Goal: Task Accomplishment & Management: Manage account settings

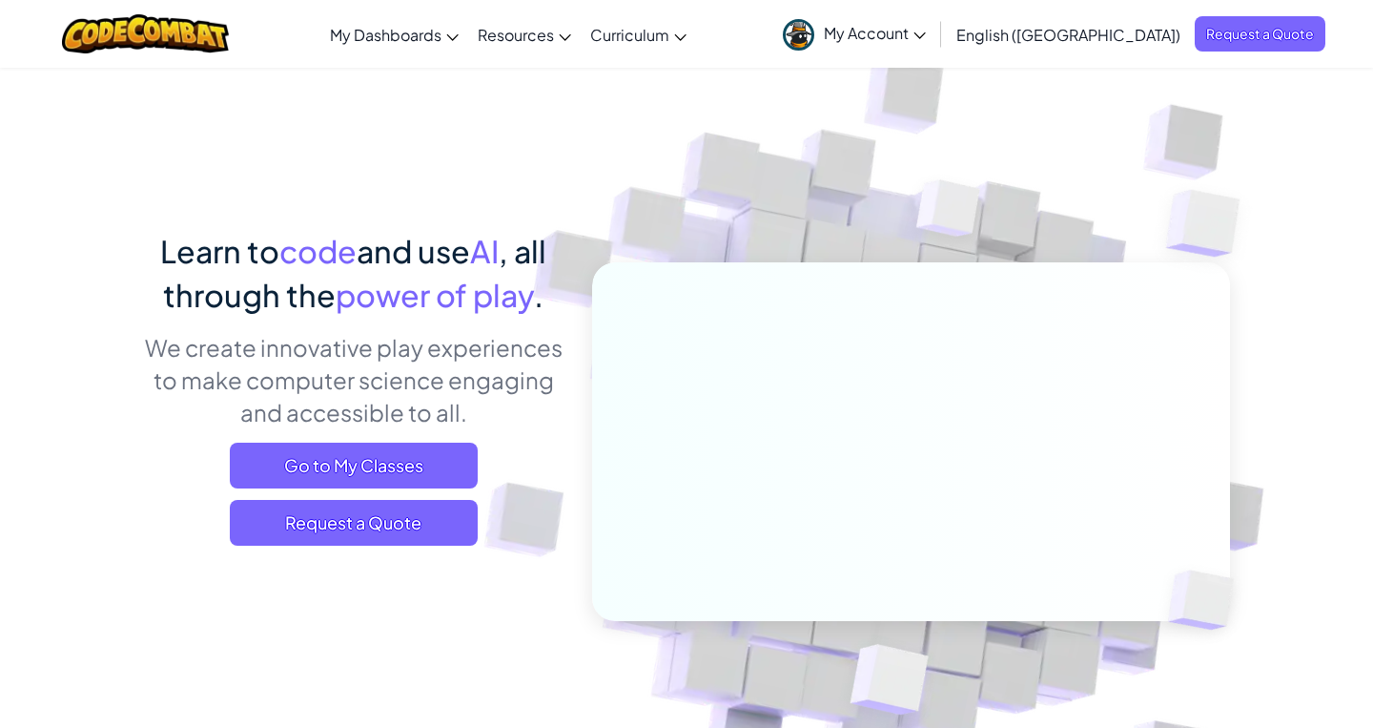
click at [925, 37] on icon at bounding box center [919, 35] width 11 height 7
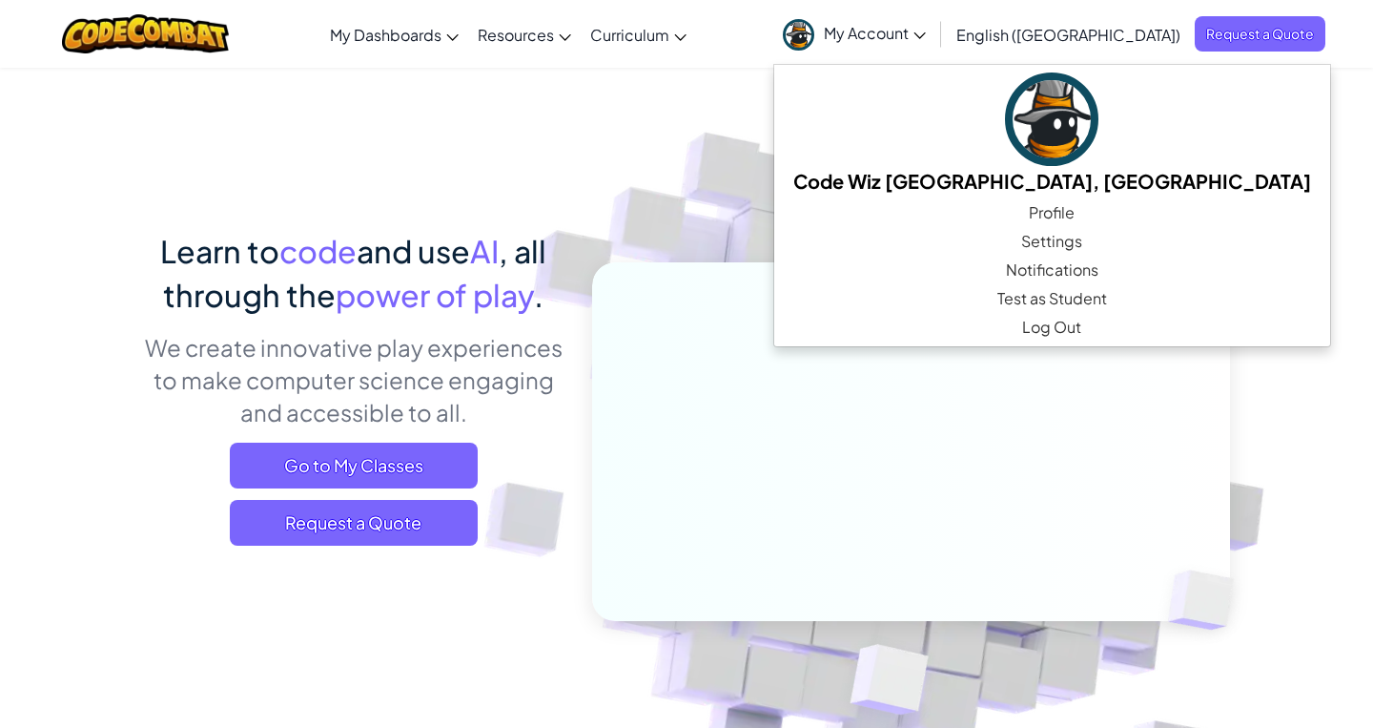
click at [500, 149] on img at bounding box center [899, 420] width 1060 height 1060
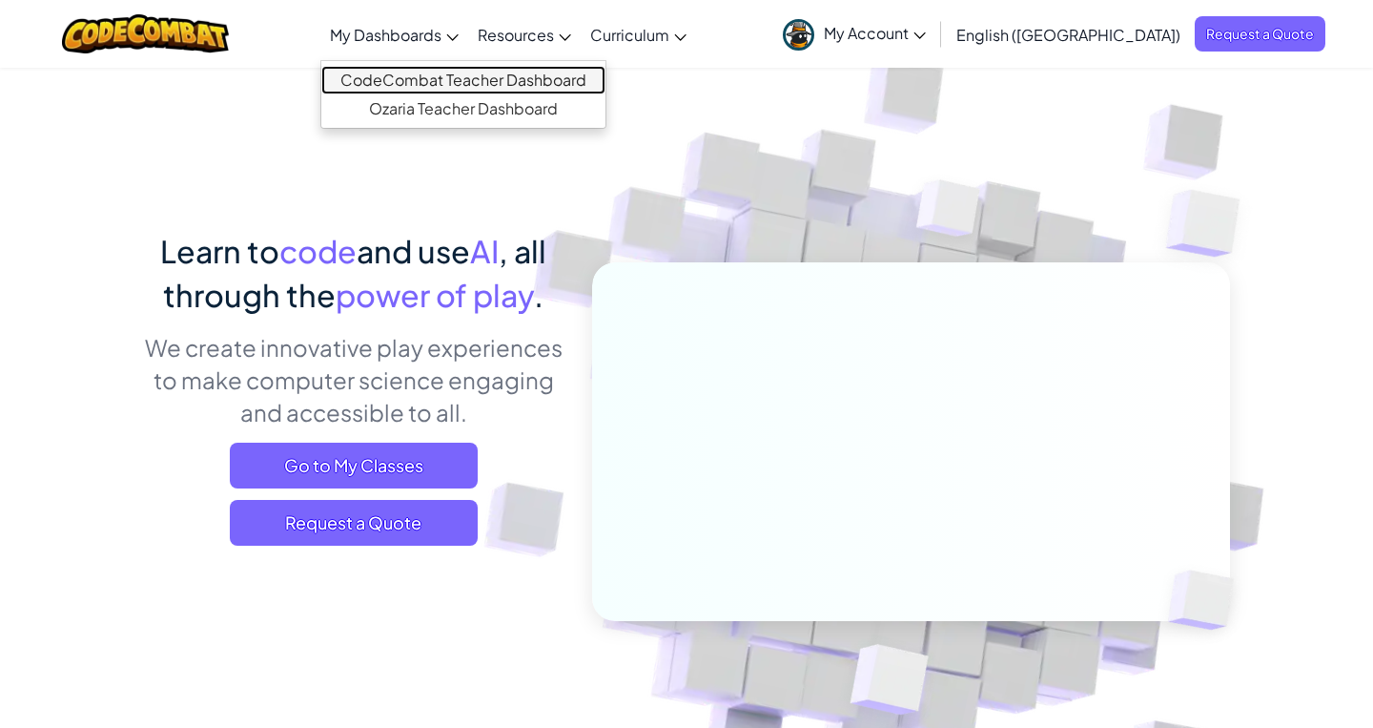
click at [525, 81] on link "CodeCombat Teacher Dashboard" at bounding box center [463, 80] width 284 height 29
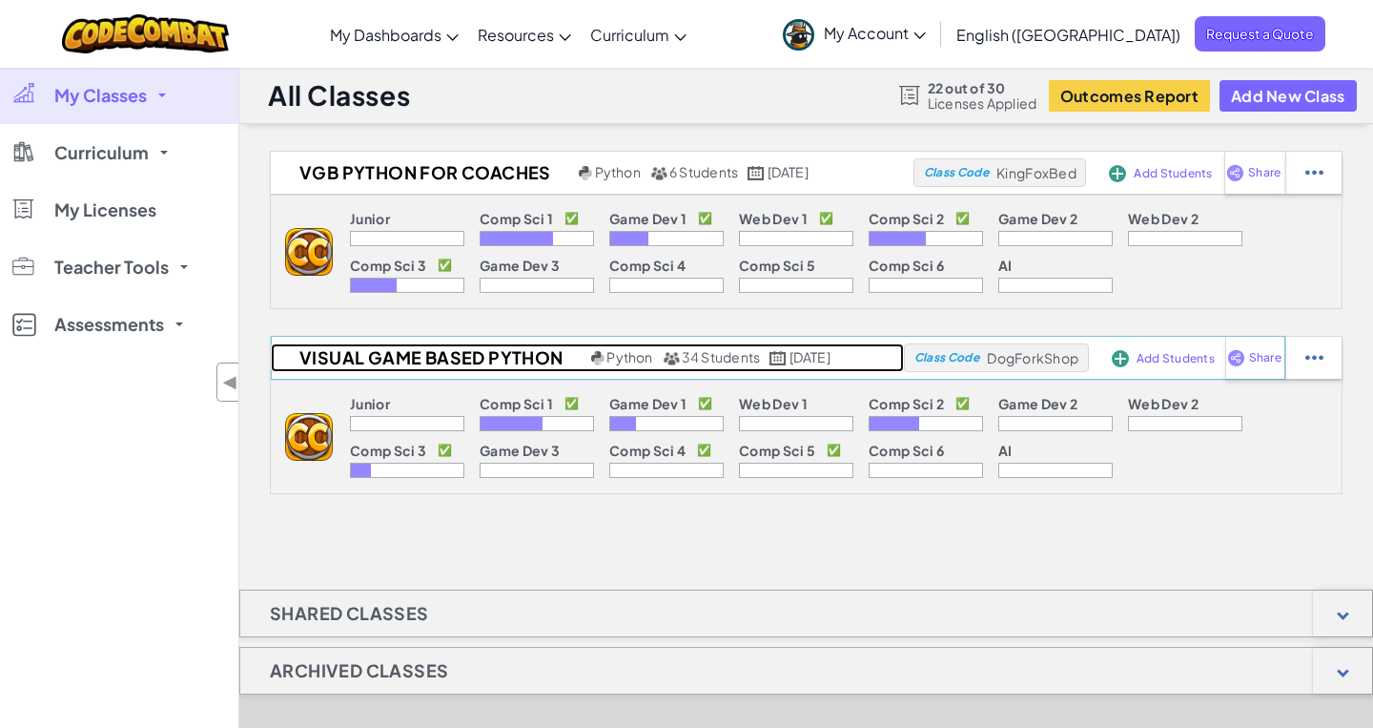
click at [712, 359] on span "34 Students" at bounding box center [721, 356] width 79 height 17
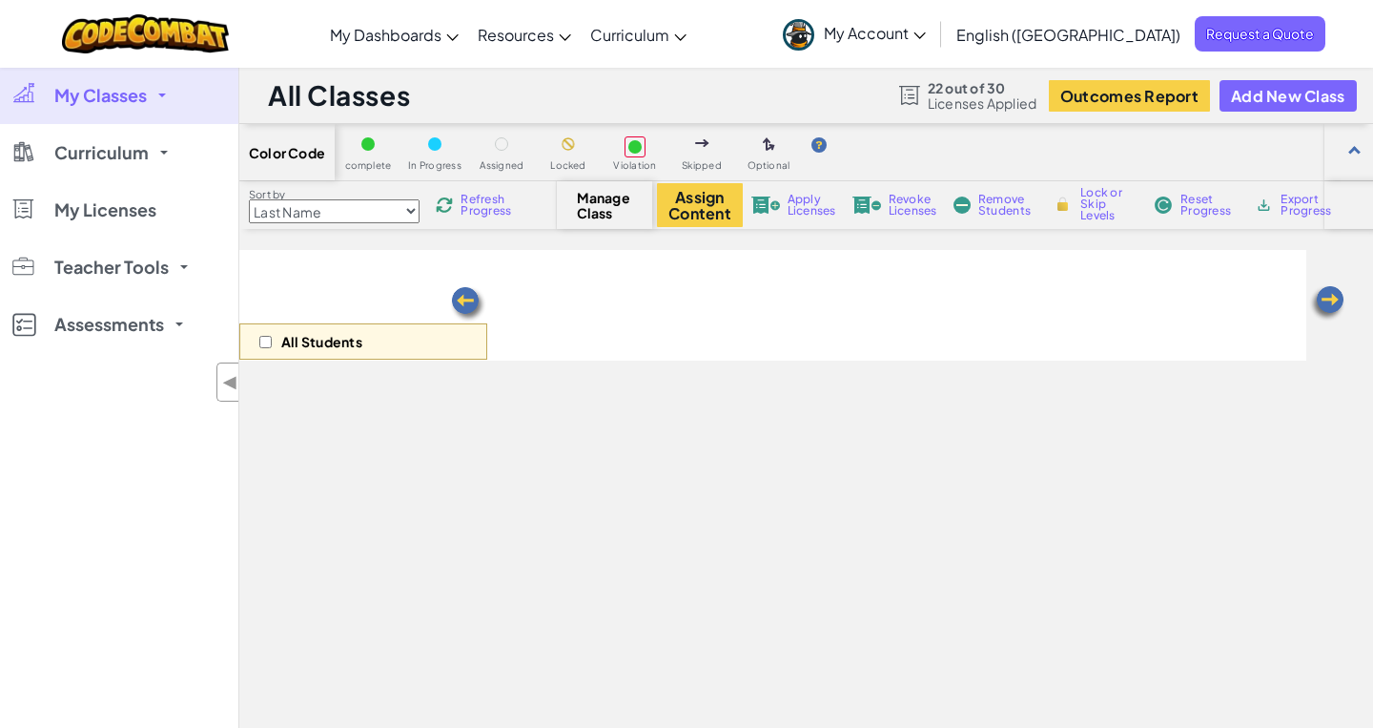
select select "560f1a9f22961295f9427742"
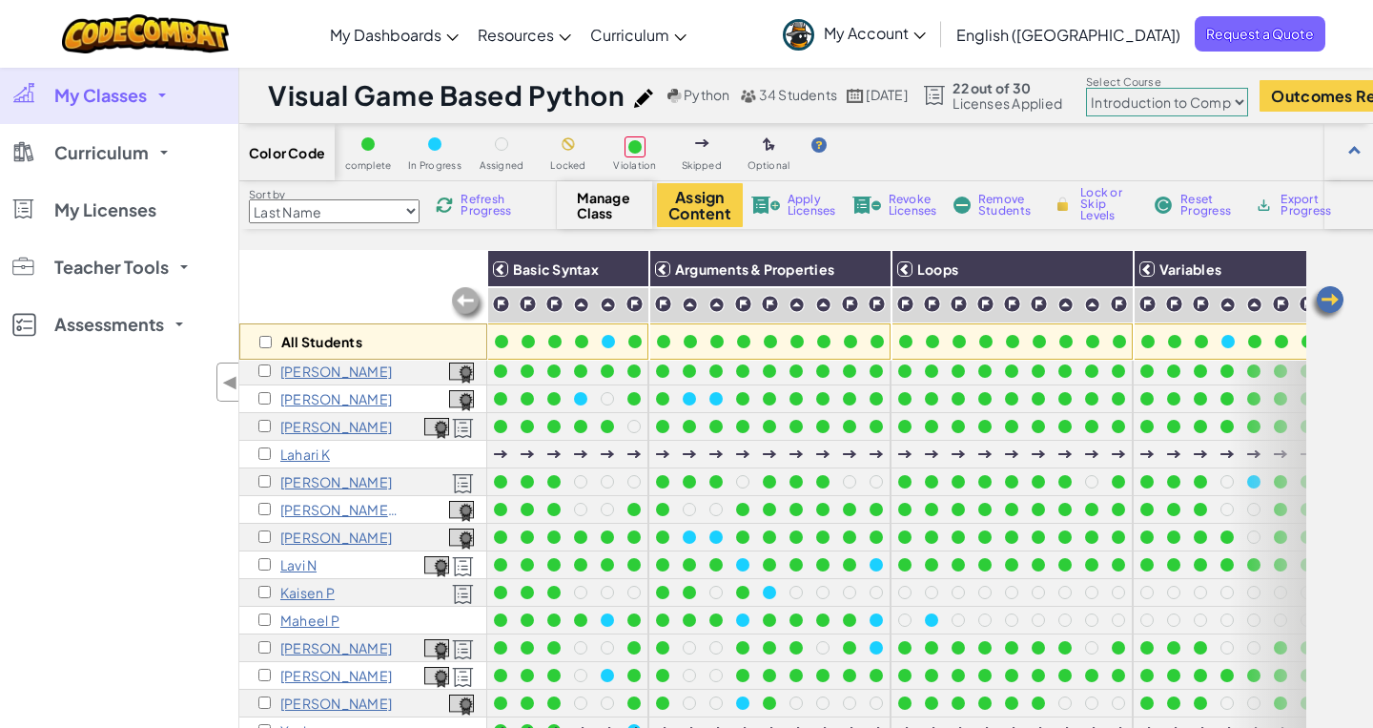
scroll to position [413, 0]
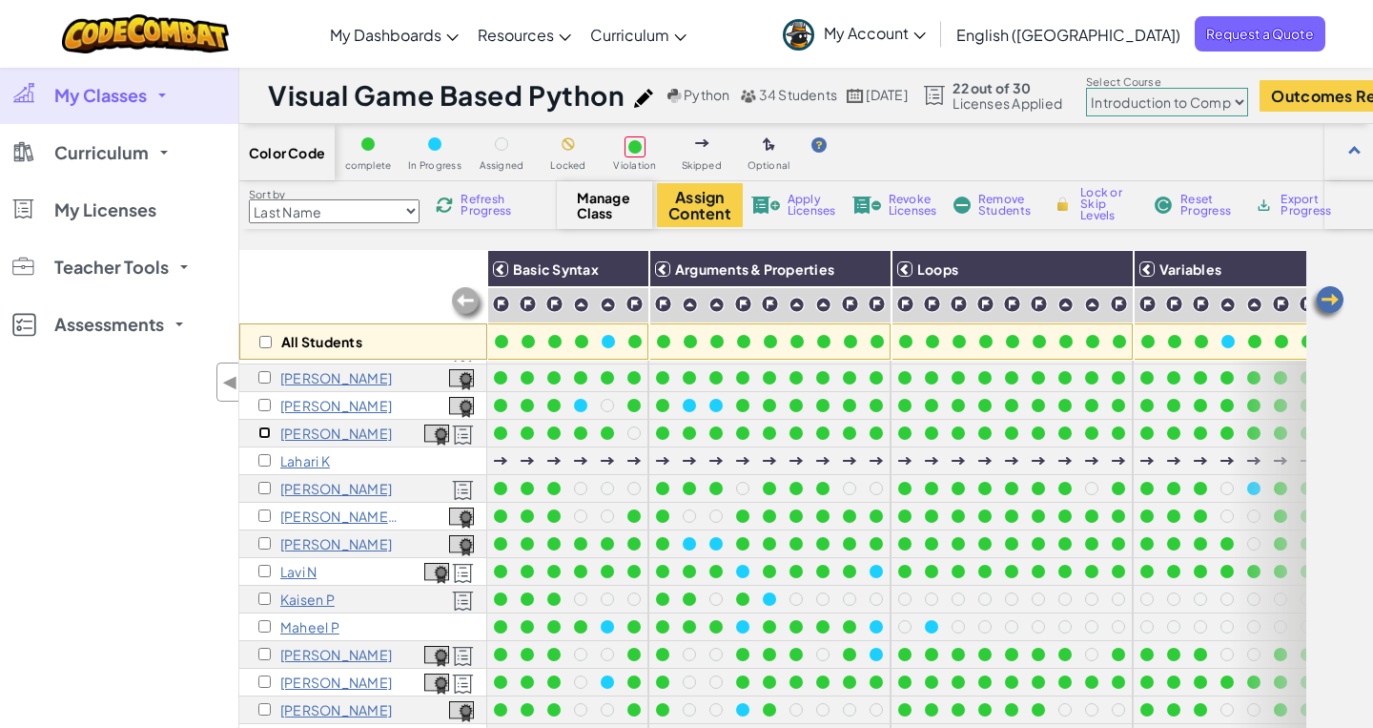
click at [267, 434] on input "checkbox" at bounding box center [264, 432] width 12 height 12
checkbox input "true"
click at [801, 201] on span "Apply Licenses" at bounding box center [812, 205] width 49 height 23
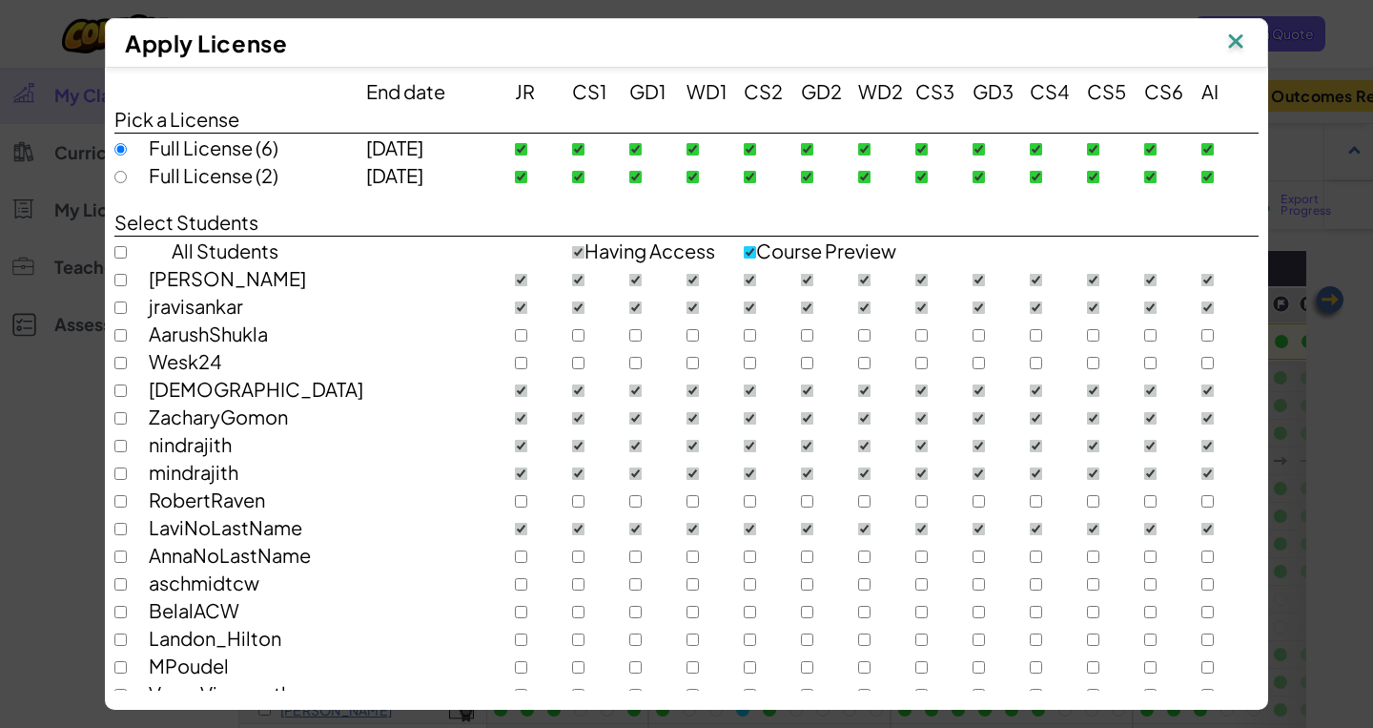
click at [1234, 39] on img at bounding box center [1236, 43] width 25 height 29
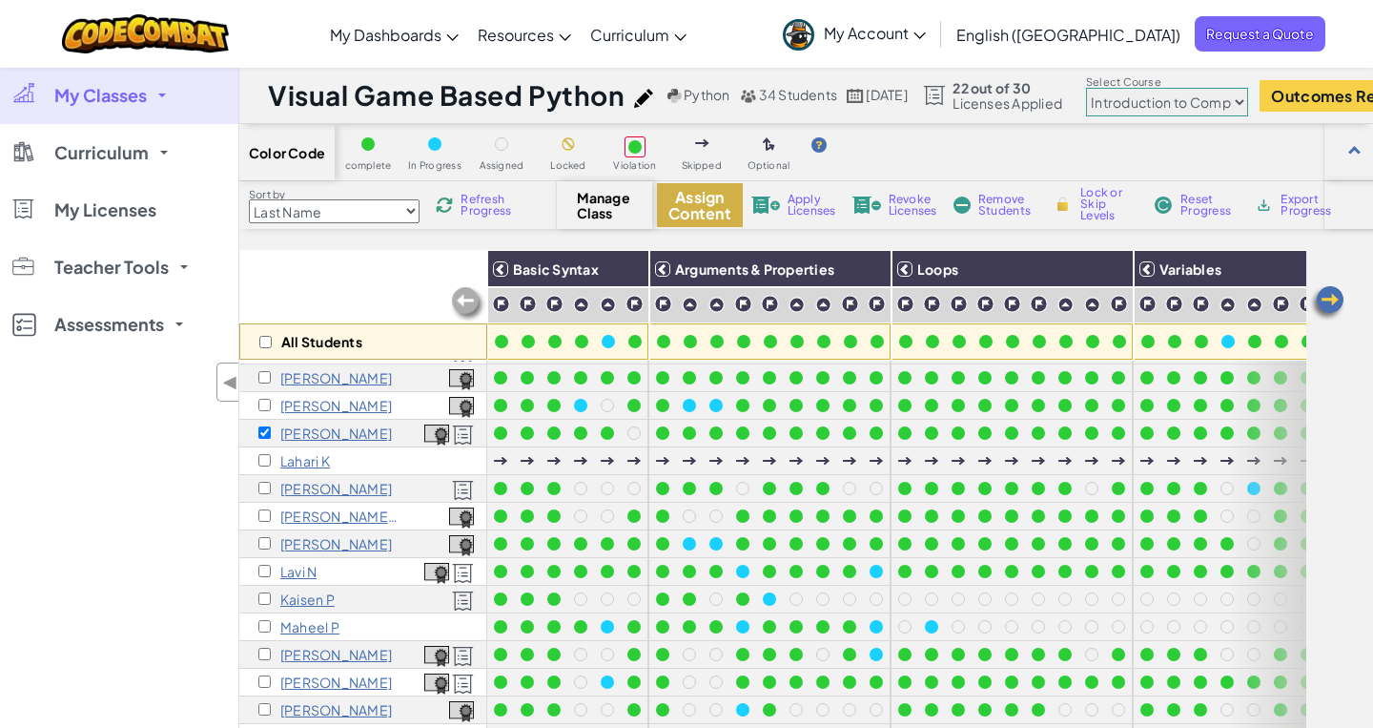
click at [696, 201] on button "Assign Content" at bounding box center [700, 205] width 86 height 44
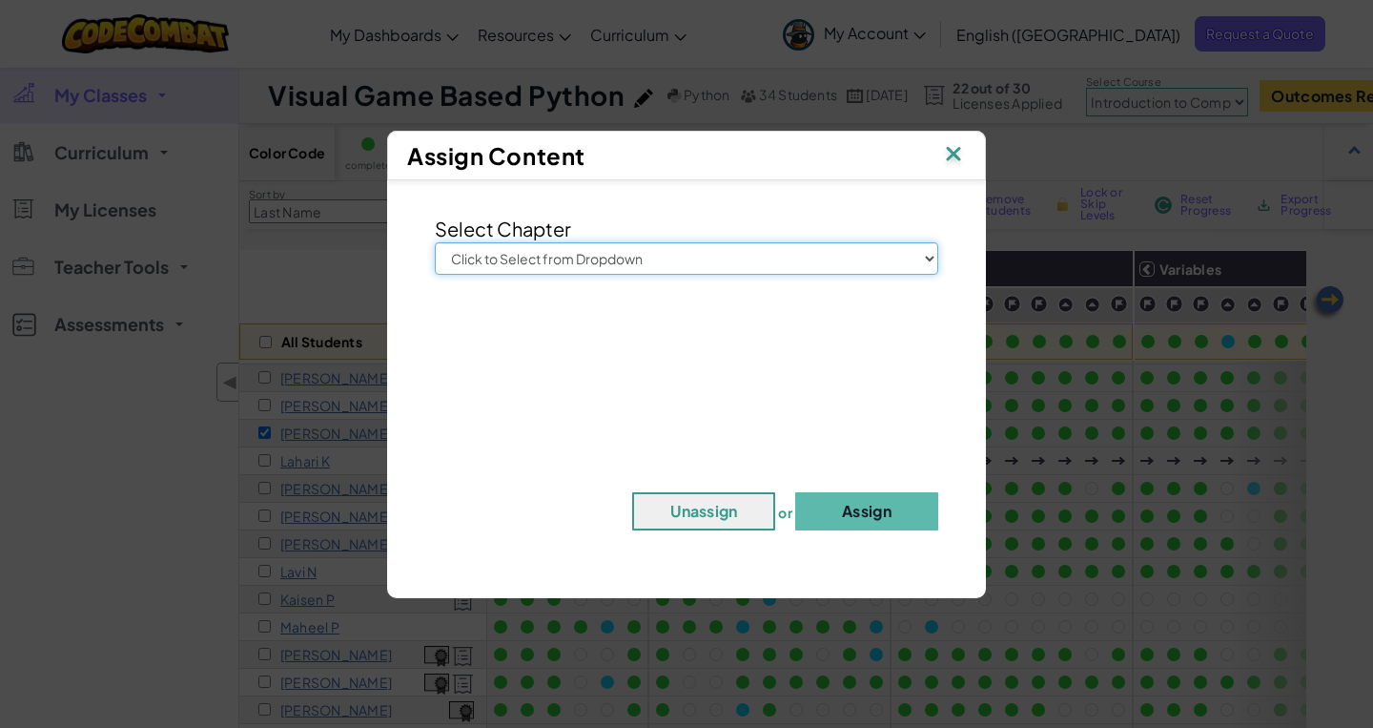
click at [679, 258] on select "Click to Select from Dropdown Junior Introduction to Computer Science Game Deve…" at bounding box center [687, 258] width 504 height 32
select select "Computer Science 3"
click at [435, 242] on select "Click to Select from Dropdown Junior Introduction to Computer Science Game Deve…" at bounding box center [687, 258] width 504 height 32
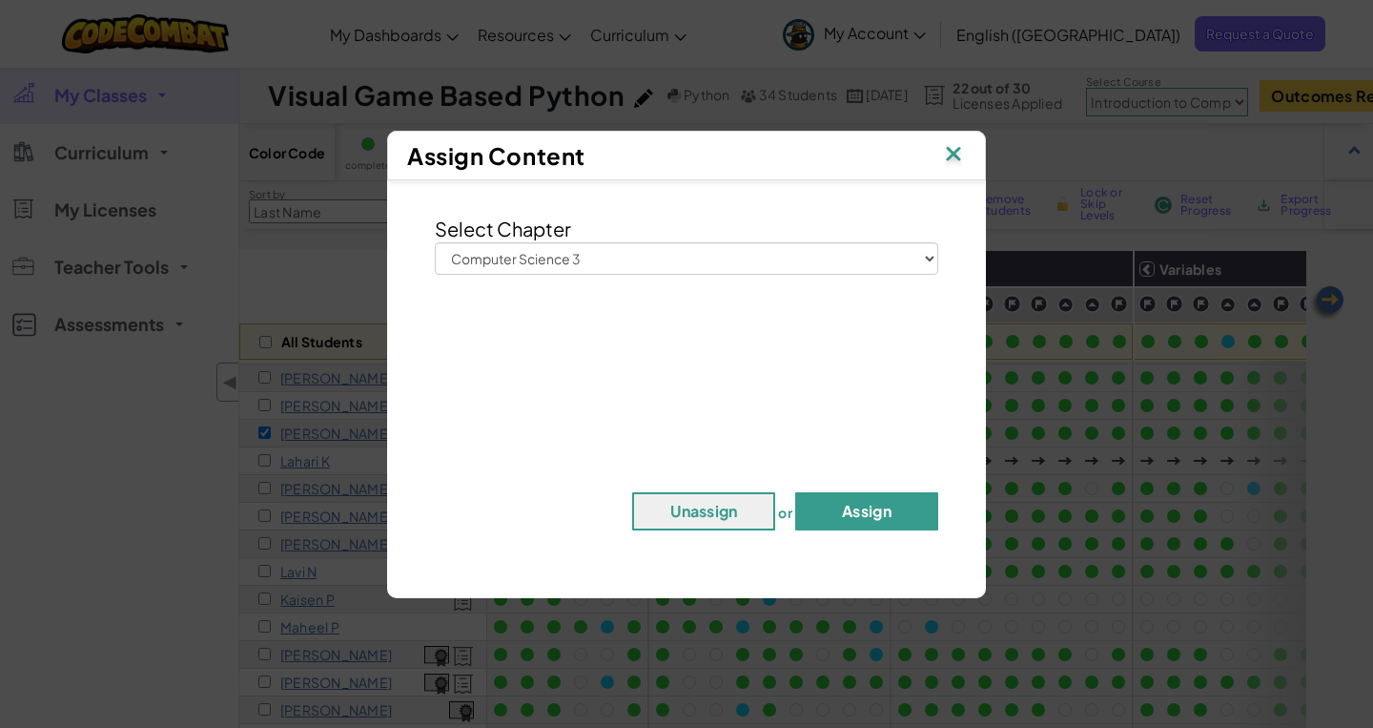
click at [853, 513] on button "Assign" at bounding box center [866, 511] width 143 height 38
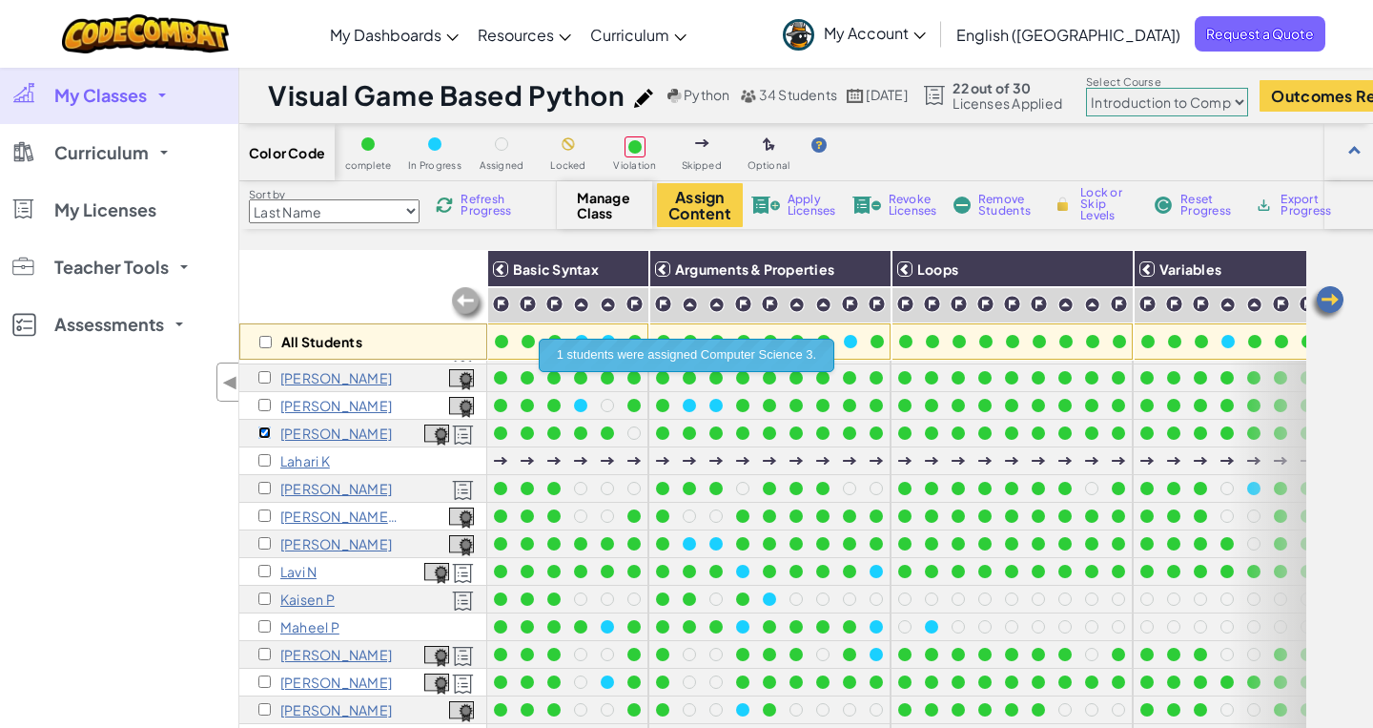
click at [265, 432] on input "checkbox" at bounding box center [264, 432] width 12 height 12
checkbox input "false"
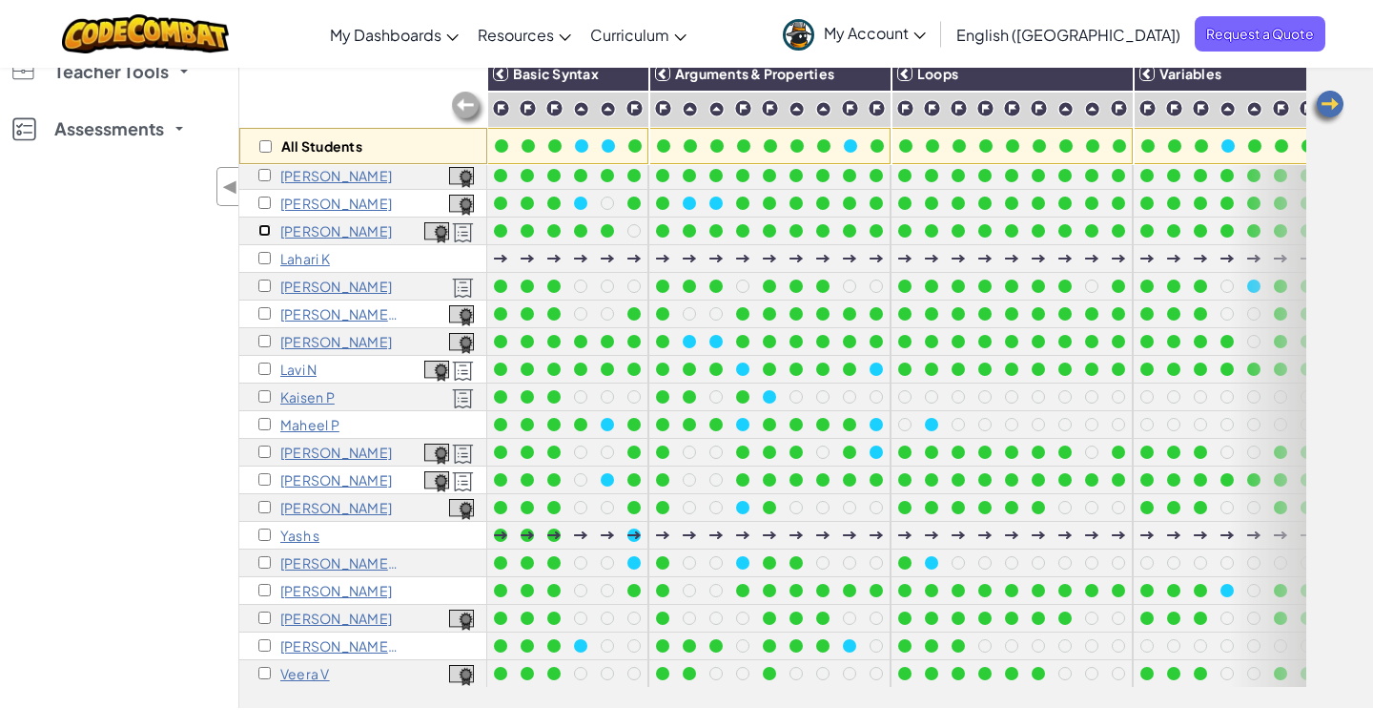
scroll to position [0, 0]
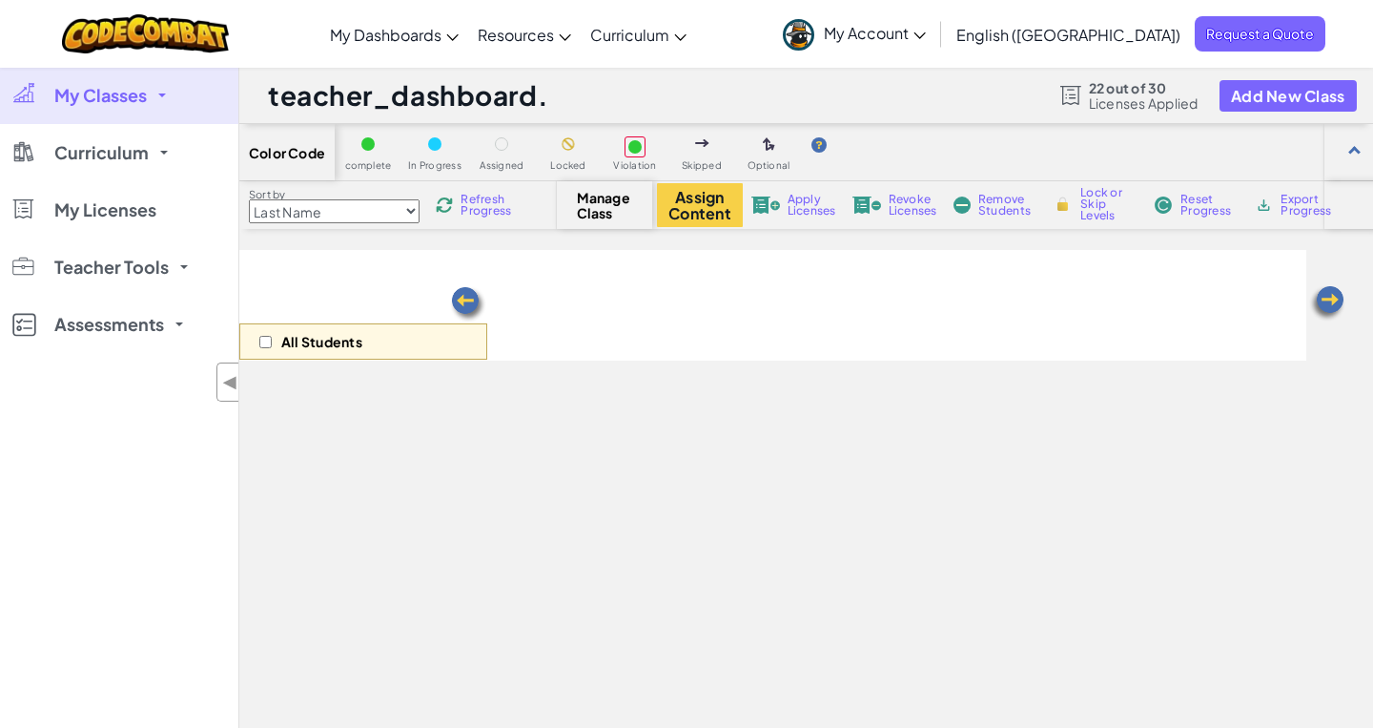
scroll to position [195, 0]
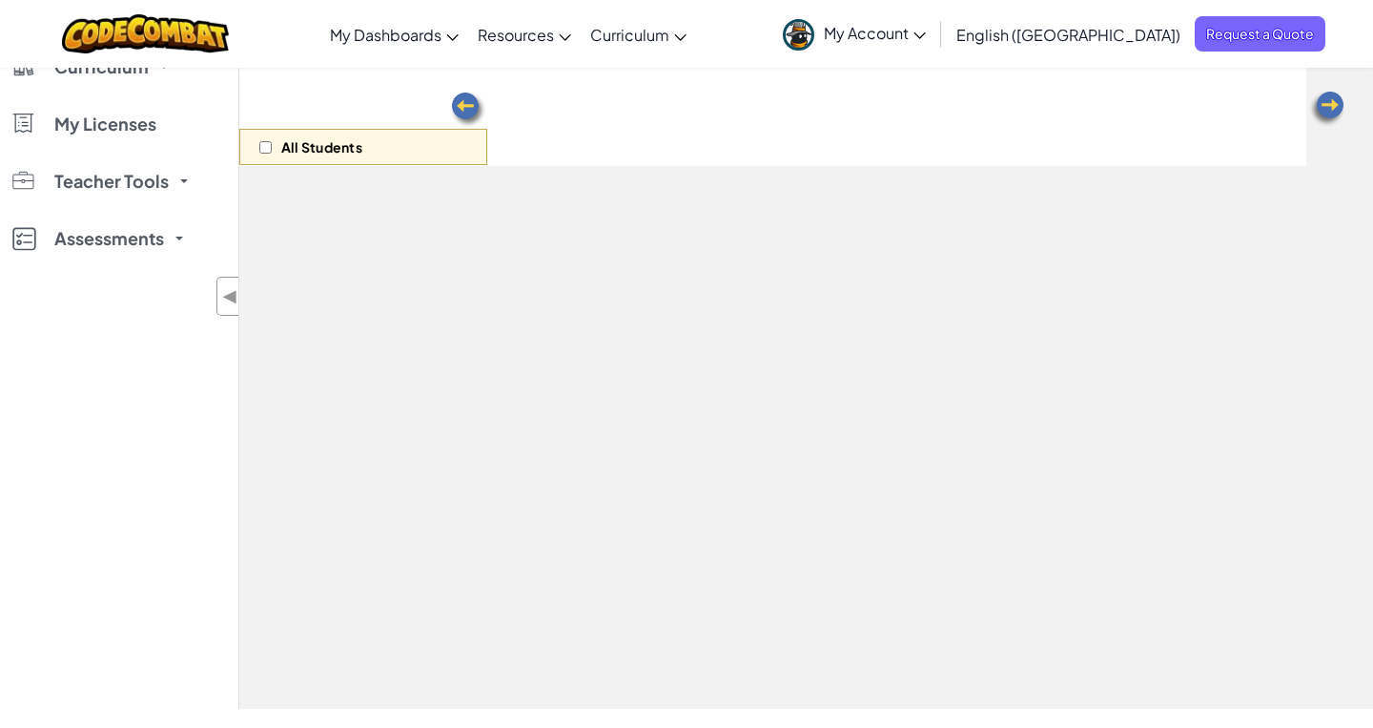
select select "560f1a9f22961295f9427742"
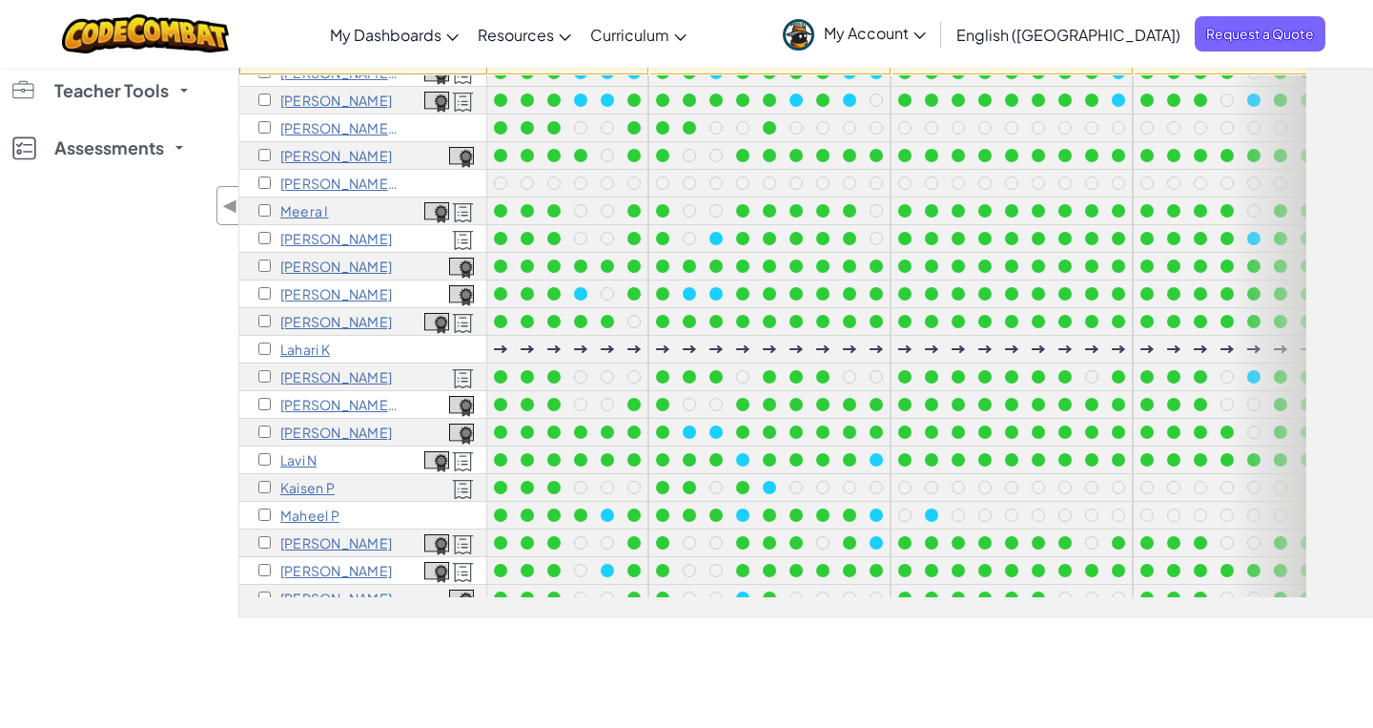
scroll to position [0, 0]
